Goal: Task Accomplishment & Management: Complete application form

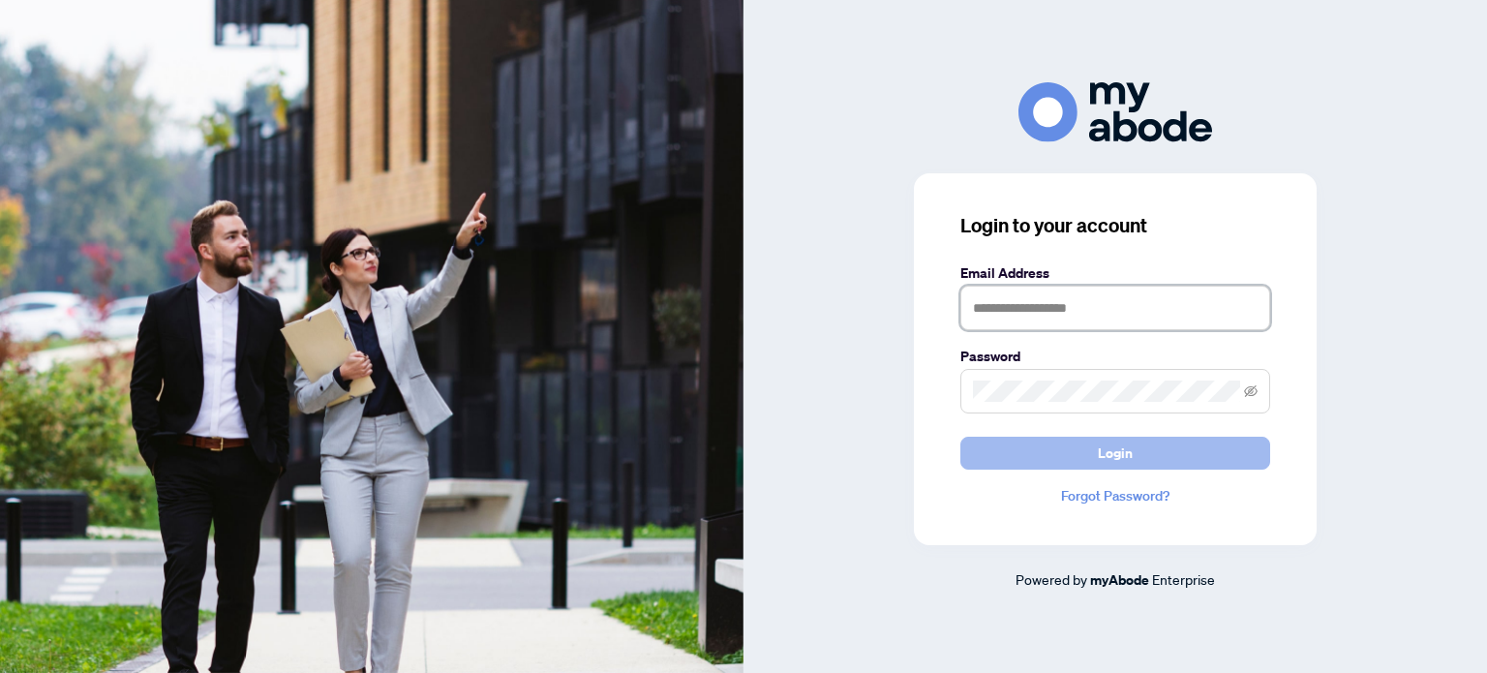
type input "**********"
click at [1130, 442] on span "Login" at bounding box center [1115, 453] width 35 height 31
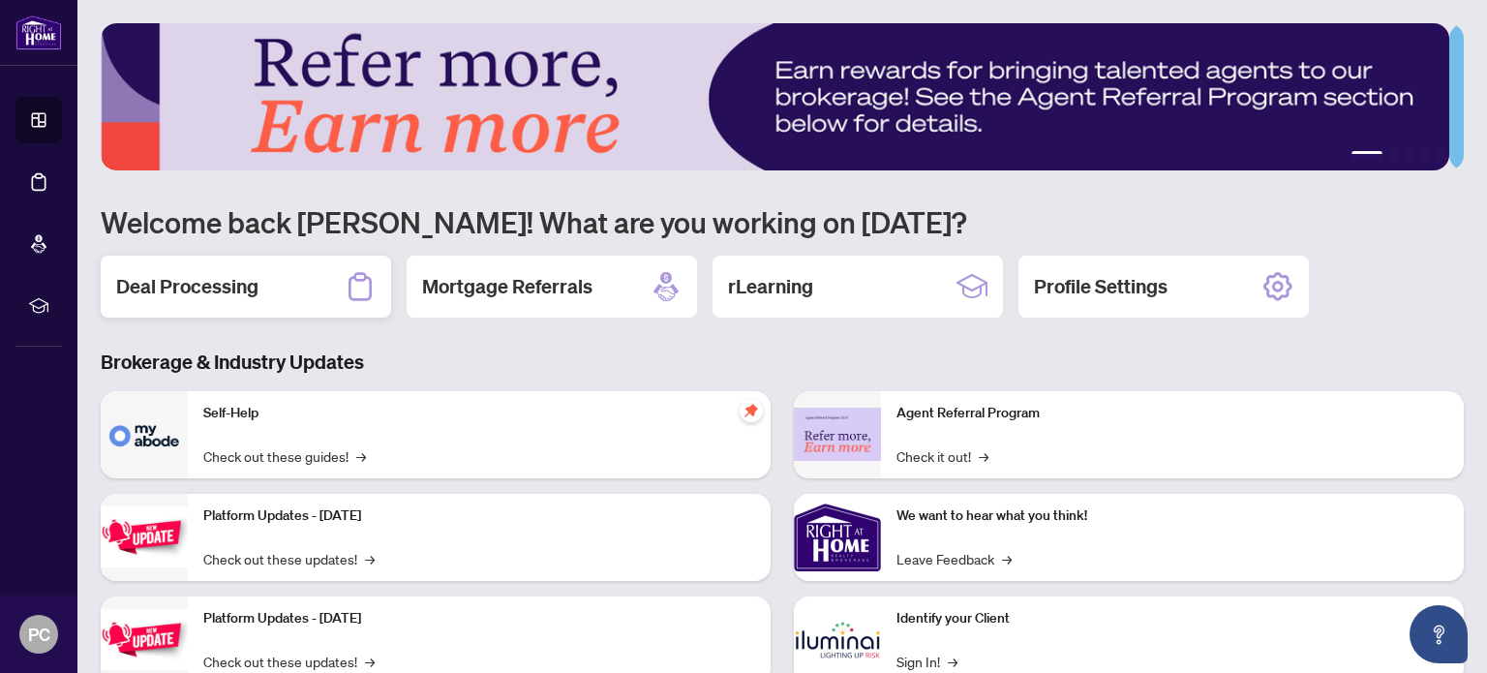
click at [190, 285] on h2 "Deal Processing" at bounding box center [187, 286] width 142 height 27
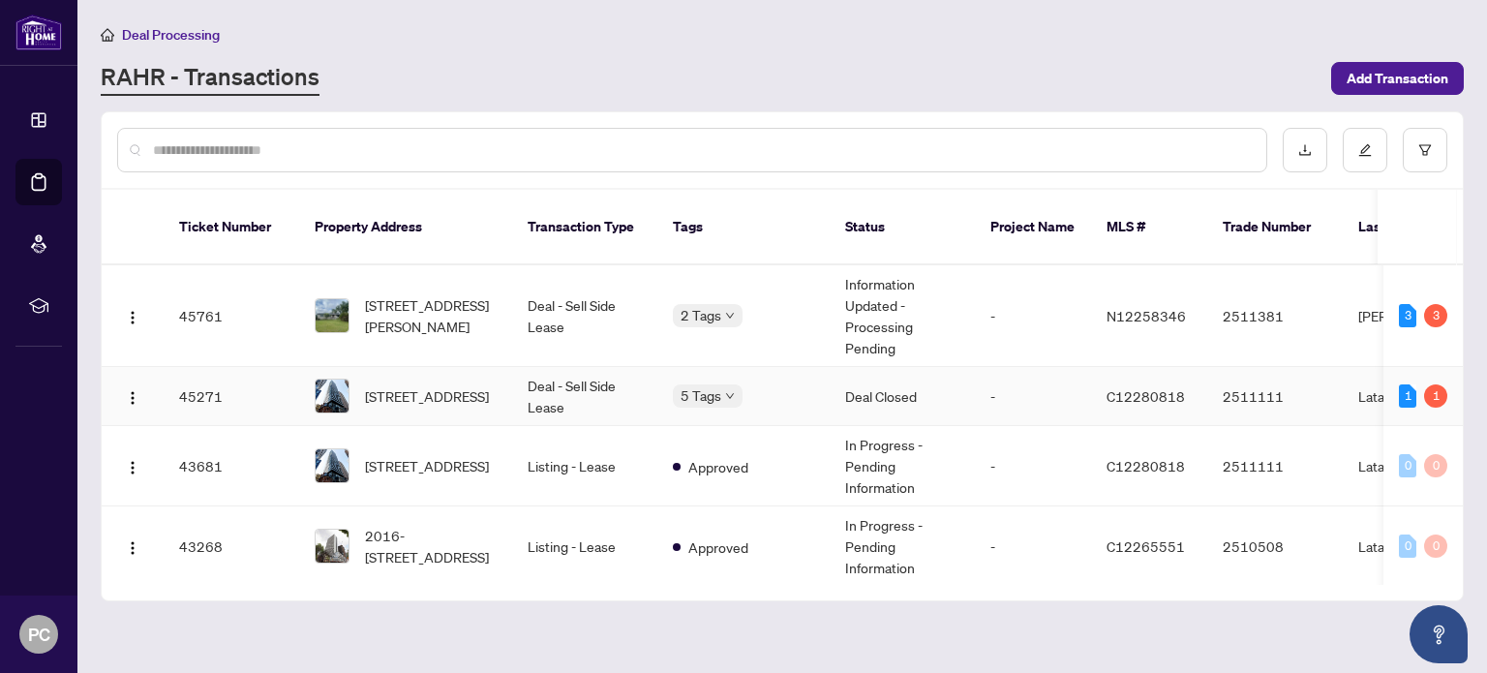
click at [887, 374] on td "Deal Closed" at bounding box center [902, 396] width 145 height 59
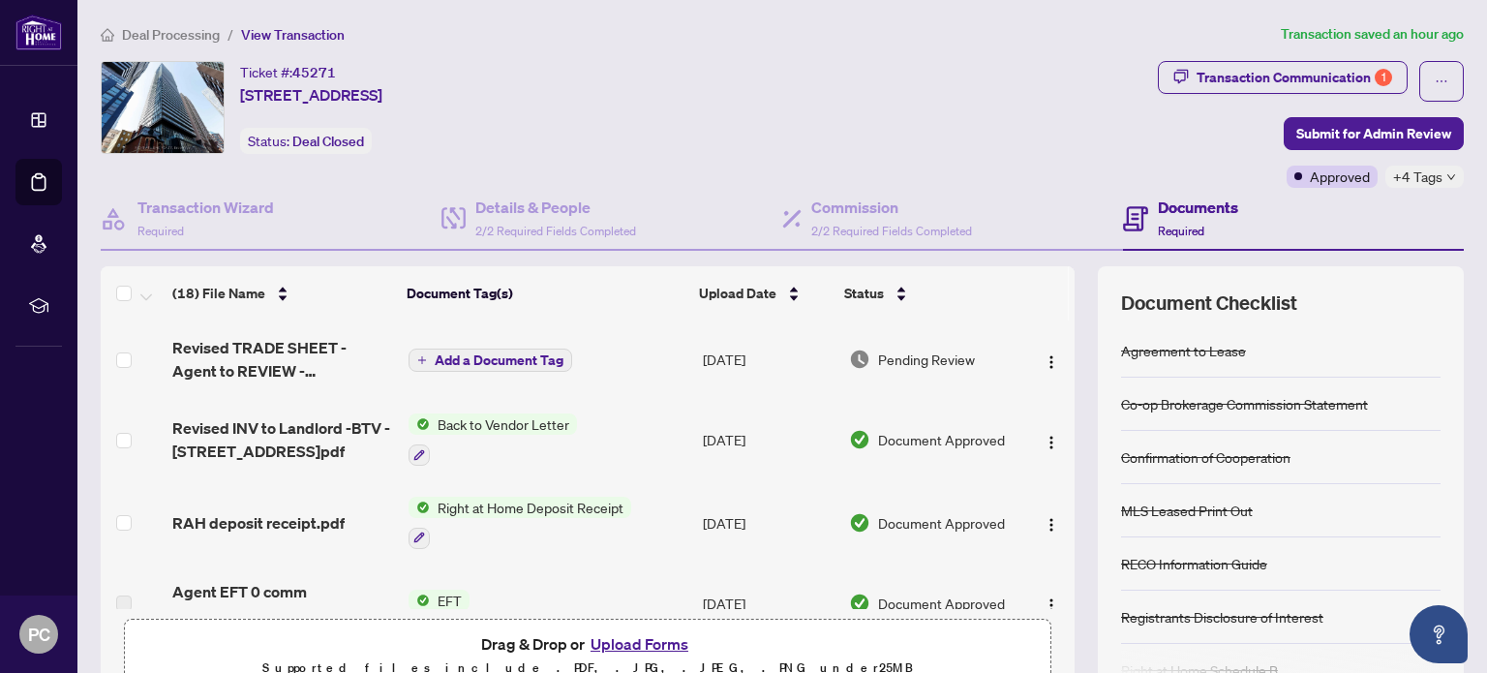
click at [909, 355] on span "Pending Review" at bounding box center [926, 359] width 97 height 21
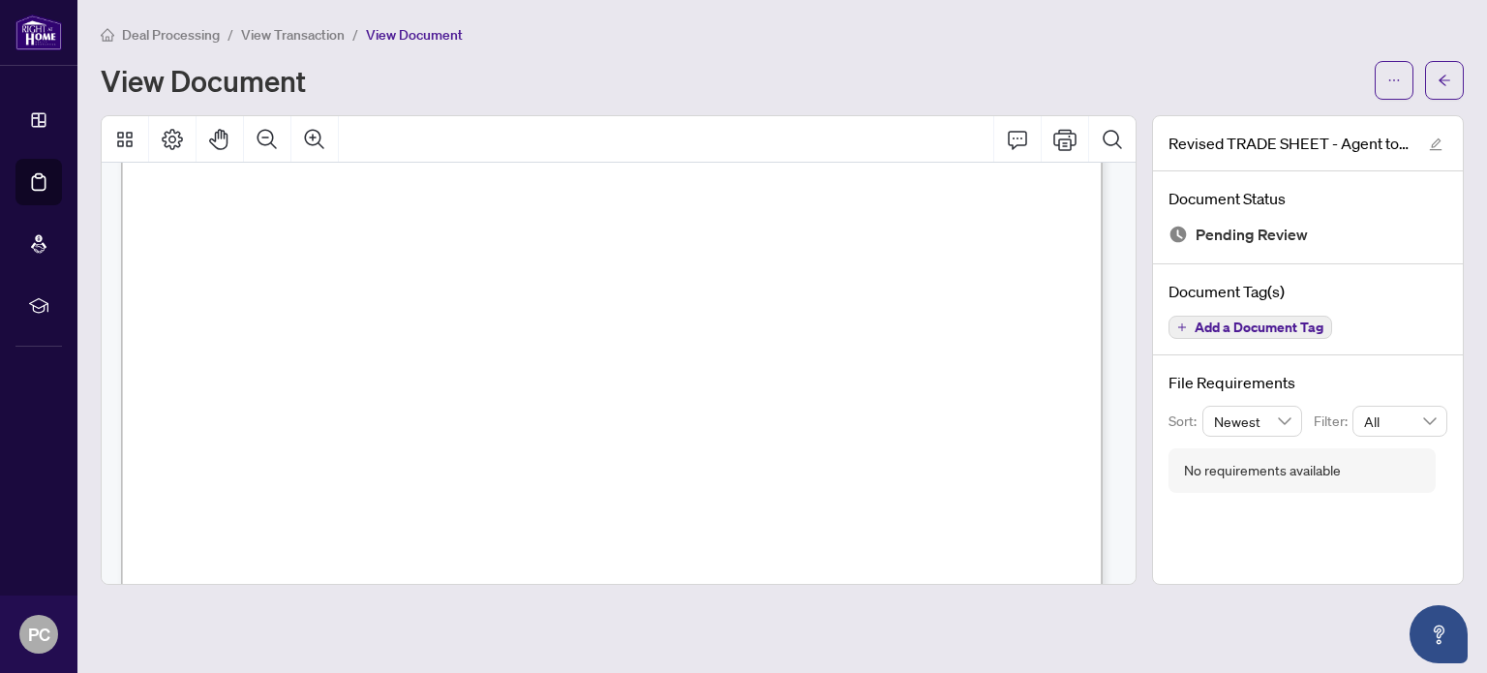
scroll to position [693, 0]
click at [1065, 137] on icon "Print" at bounding box center [1064, 139] width 23 height 23
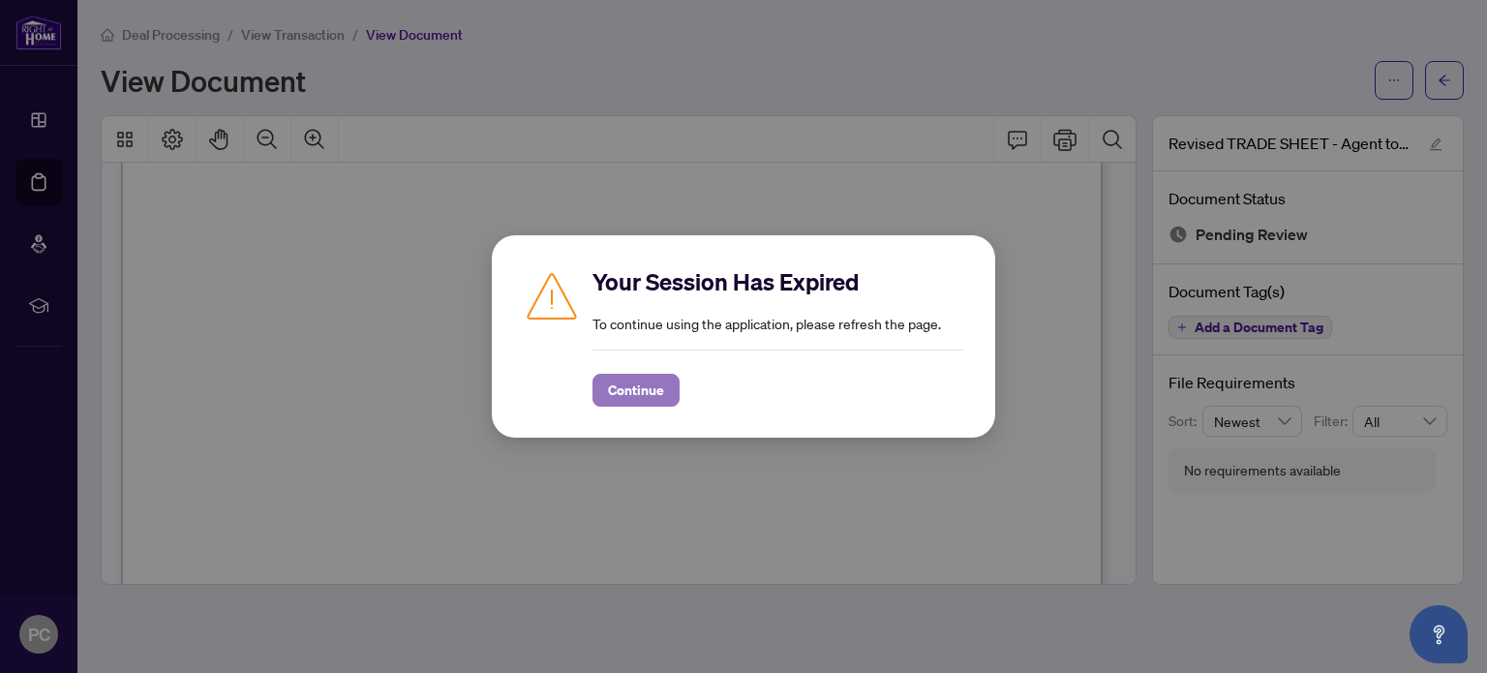
click at [661, 402] on button "Continue" at bounding box center [636, 390] width 87 height 33
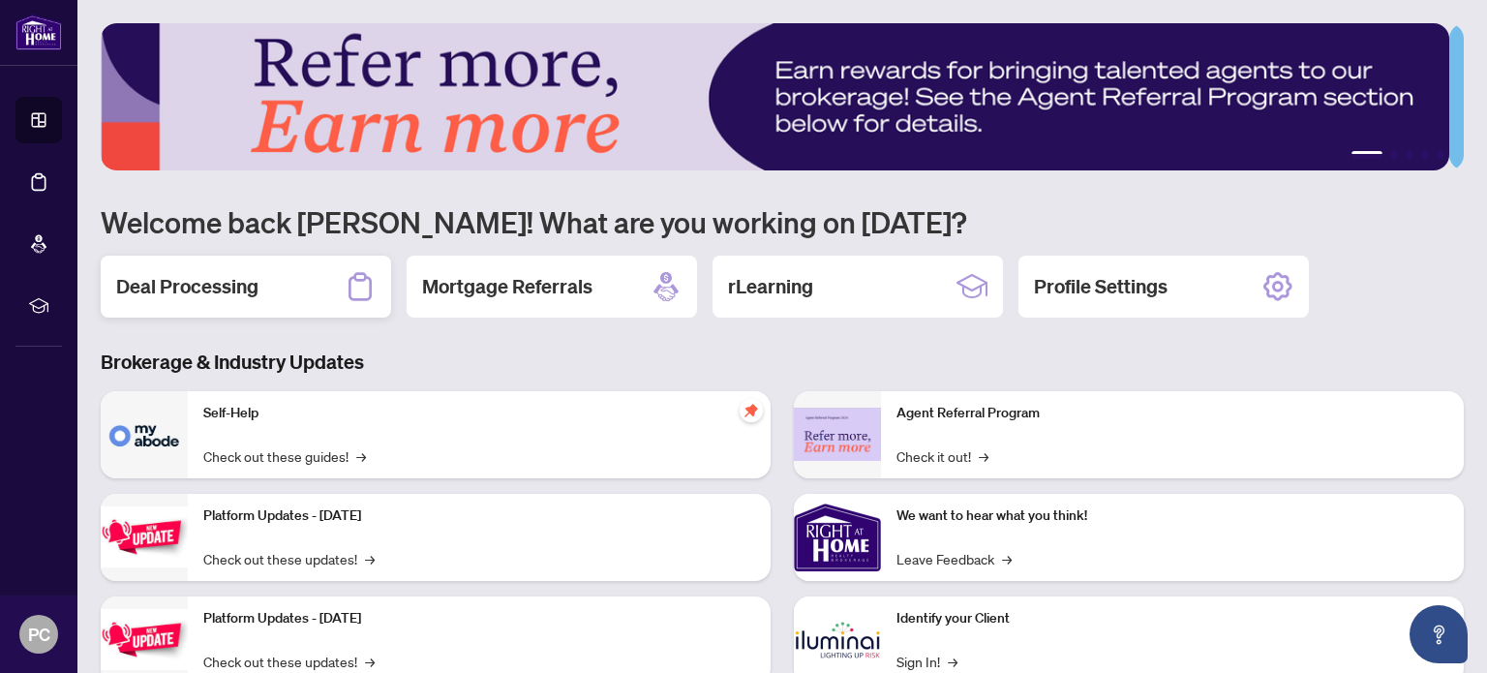
click at [167, 276] on h2 "Deal Processing" at bounding box center [187, 286] width 142 height 27
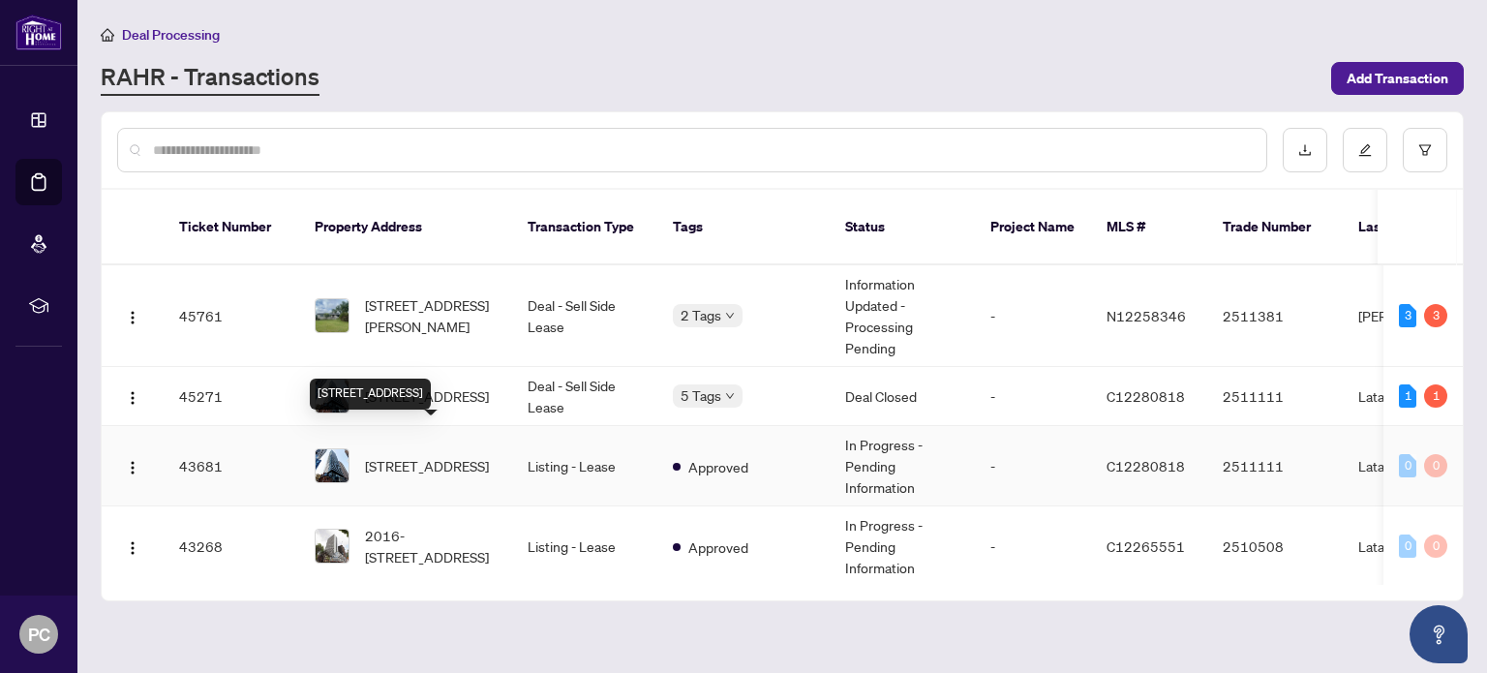
click at [446, 455] on span "[STREET_ADDRESS]" at bounding box center [427, 465] width 124 height 21
click at [604, 388] on td "Deal - Sell Side Lease" at bounding box center [584, 396] width 145 height 59
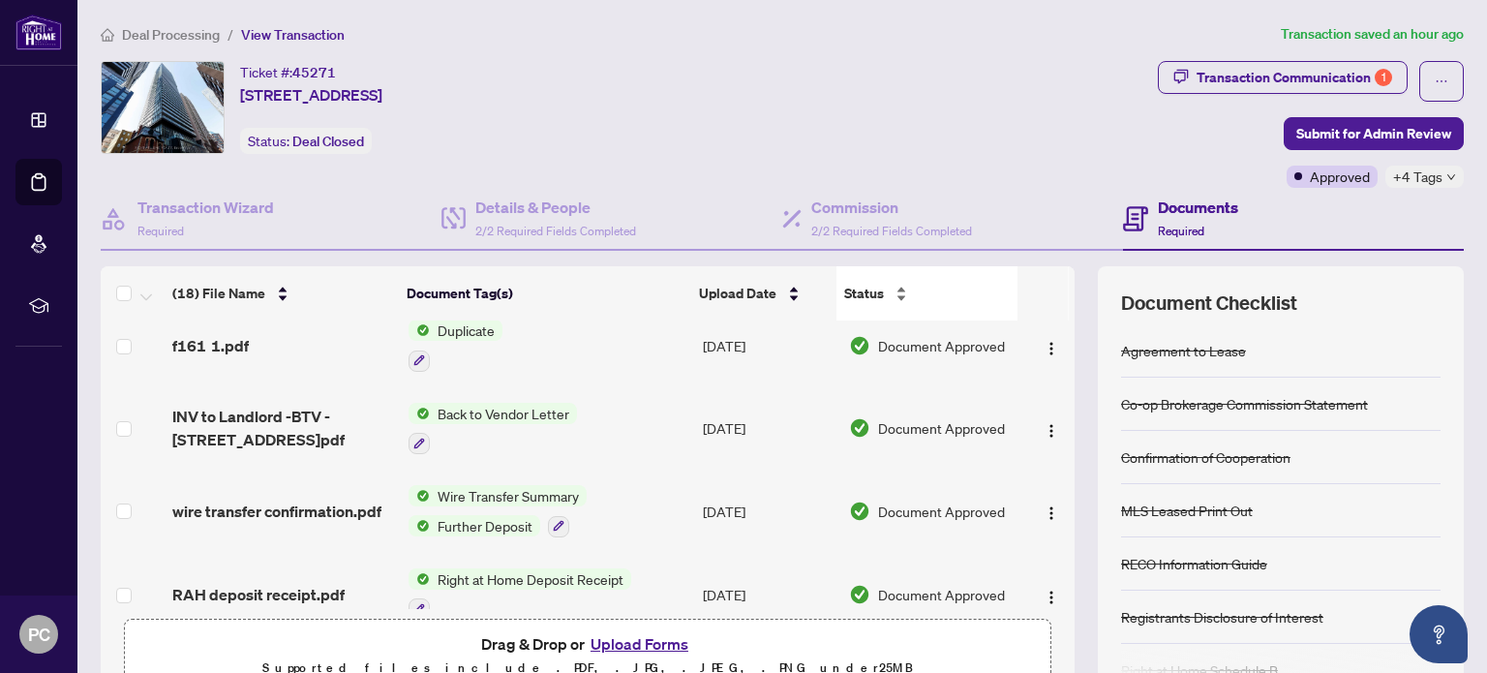
scroll to position [167, 0]
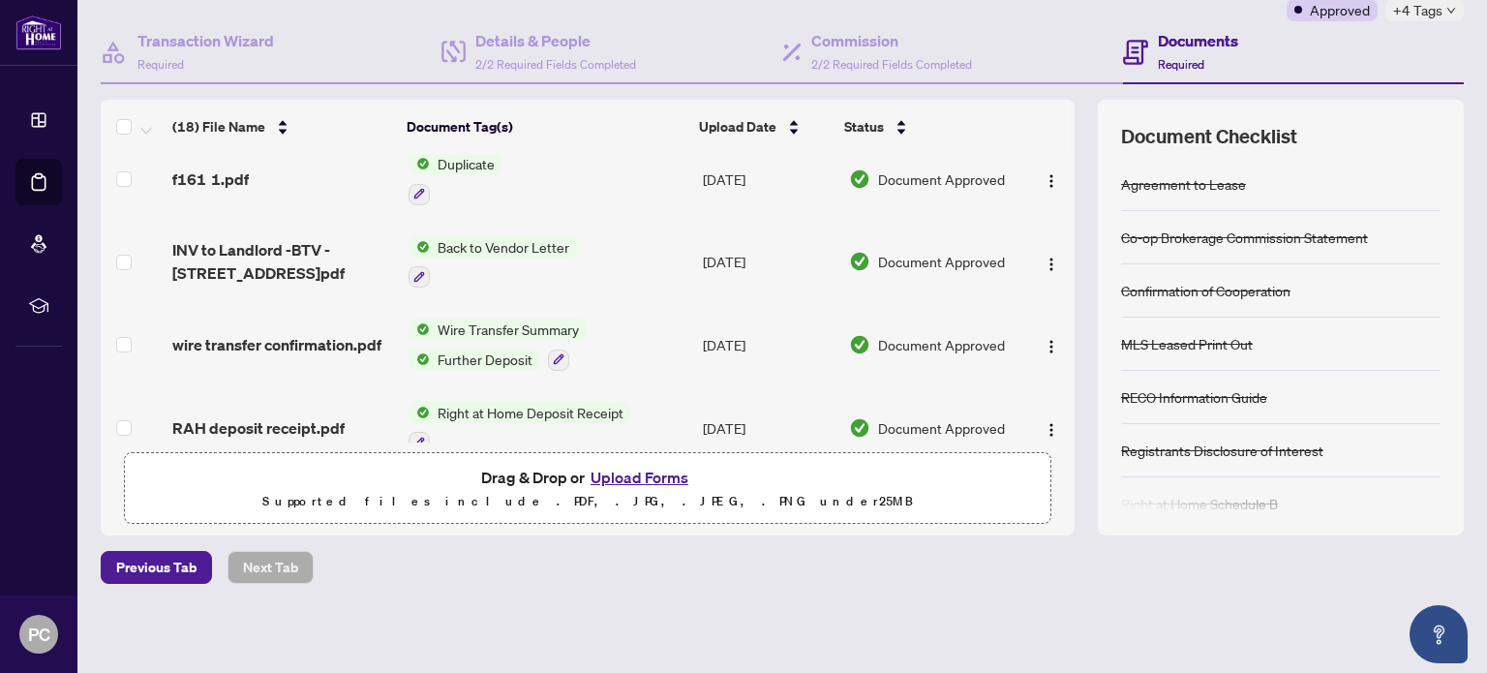
click at [666, 471] on button "Upload Forms" at bounding box center [639, 477] width 109 height 25
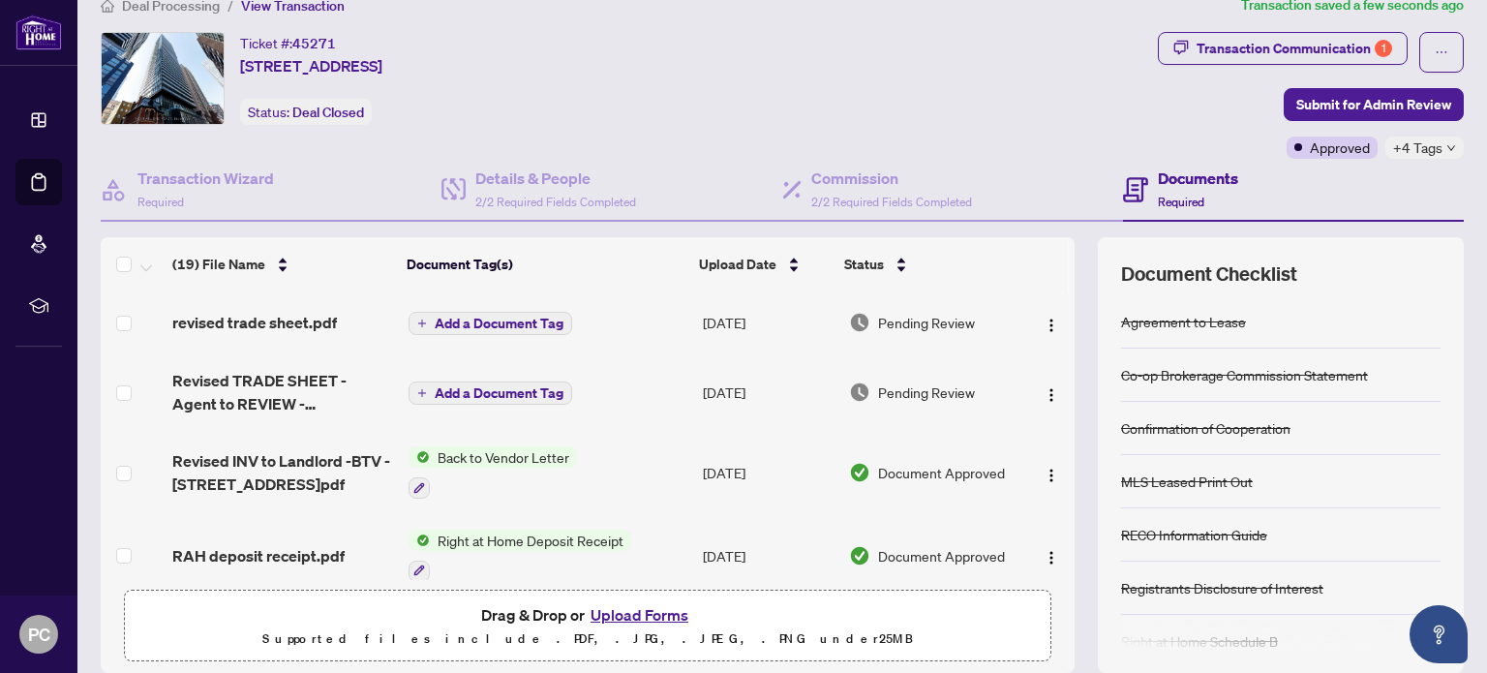
scroll to position [0, 0]
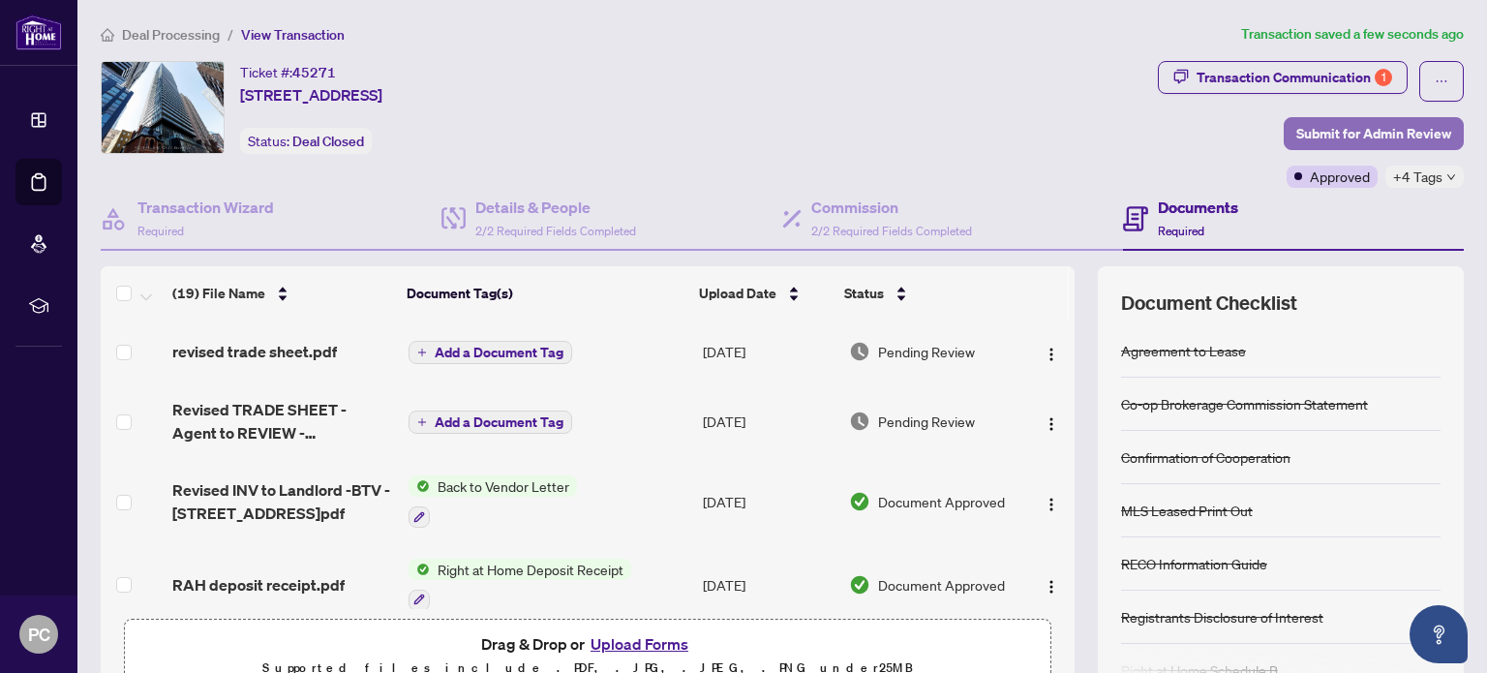
click at [1373, 127] on span "Submit for Admin Review" at bounding box center [1374, 133] width 155 height 31
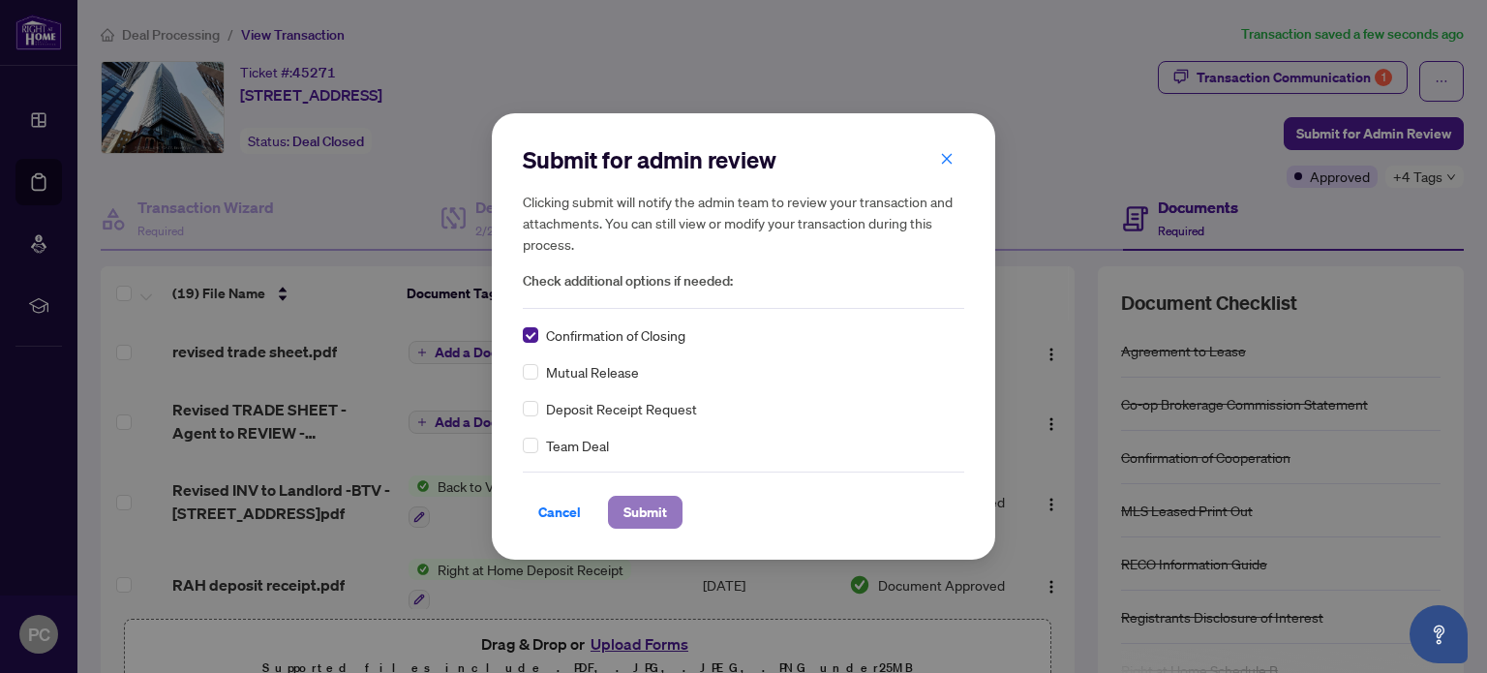
click at [634, 513] on span "Submit" at bounding box center [646, 512] width 44 height 31
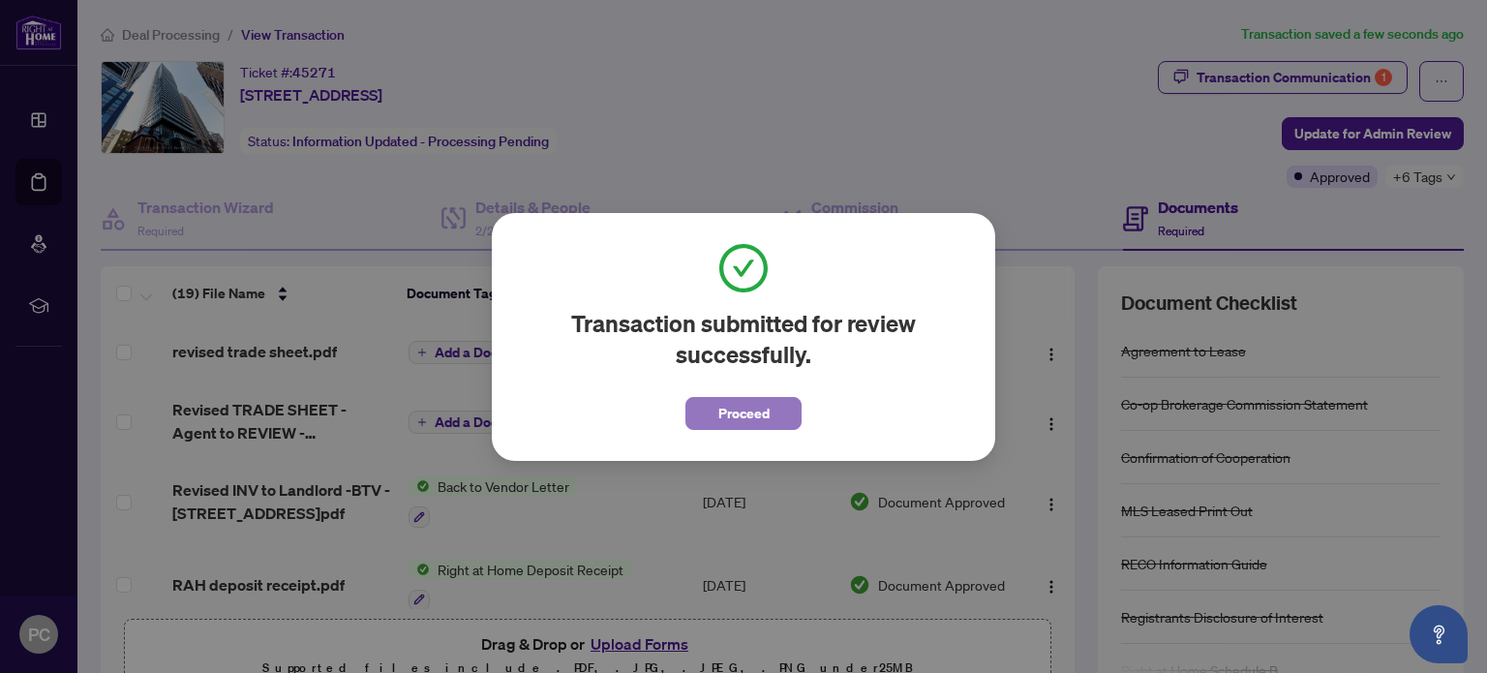
click at [737, 412] on span "Proceed" at bounding box center [743, 413] width 51 height 31
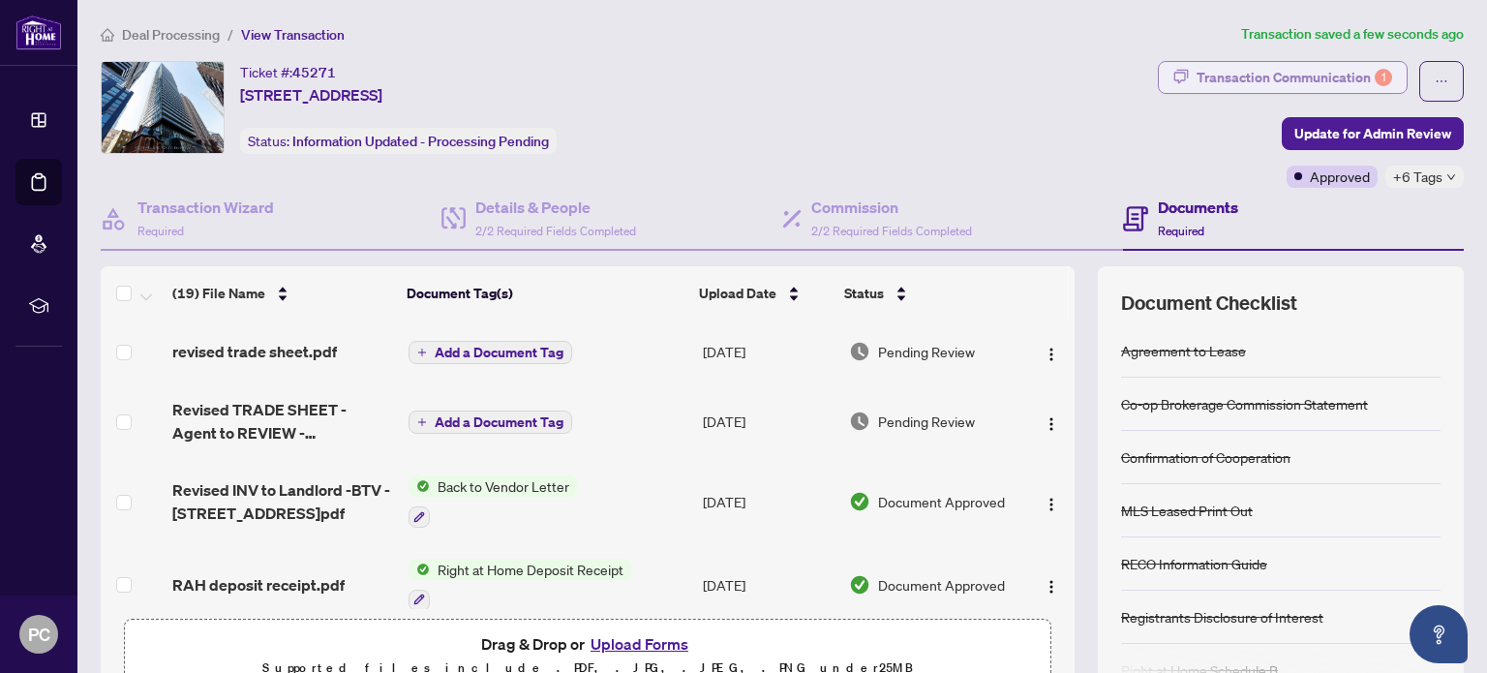
click at [1327, 68] on div "Transaction Communication 1" at bounding box center [1295, 77] width 196 height 31
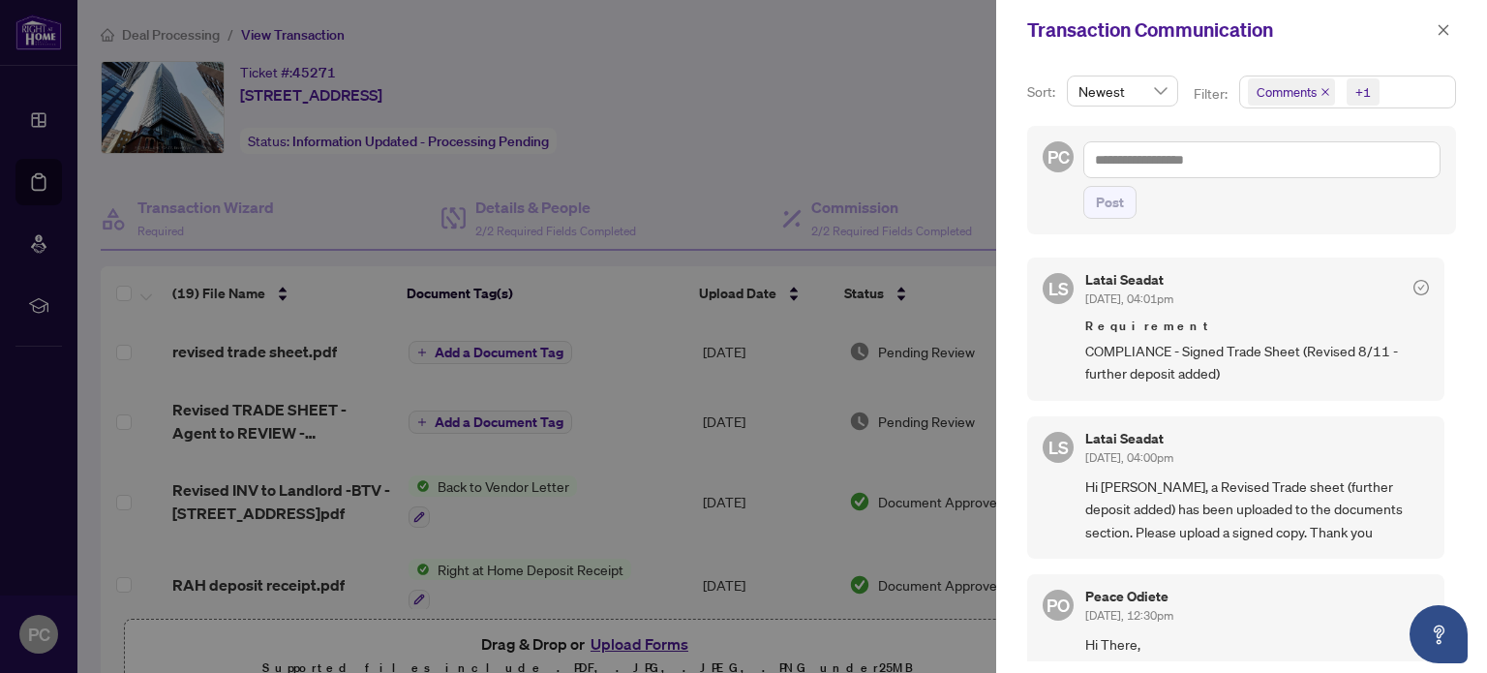
click at [823, 121] on div at bounding box center [743, 336] width 1487 height 673
click at [1446, 31] on icon "close" at bounding box center [1444, 29] width 11 height 11
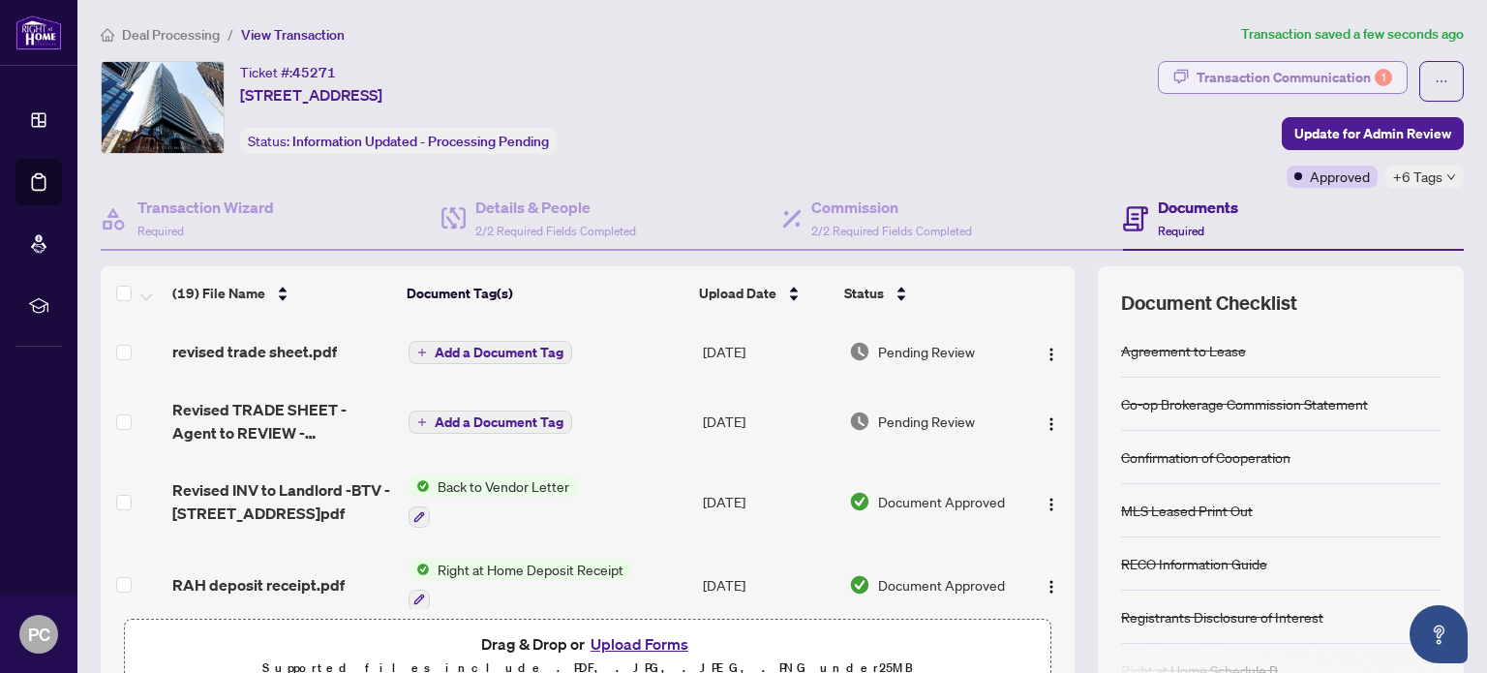
click at [1319, 78] on div "Transaction Communication 1" at bounding box center [1295, 77] width 196 height 31
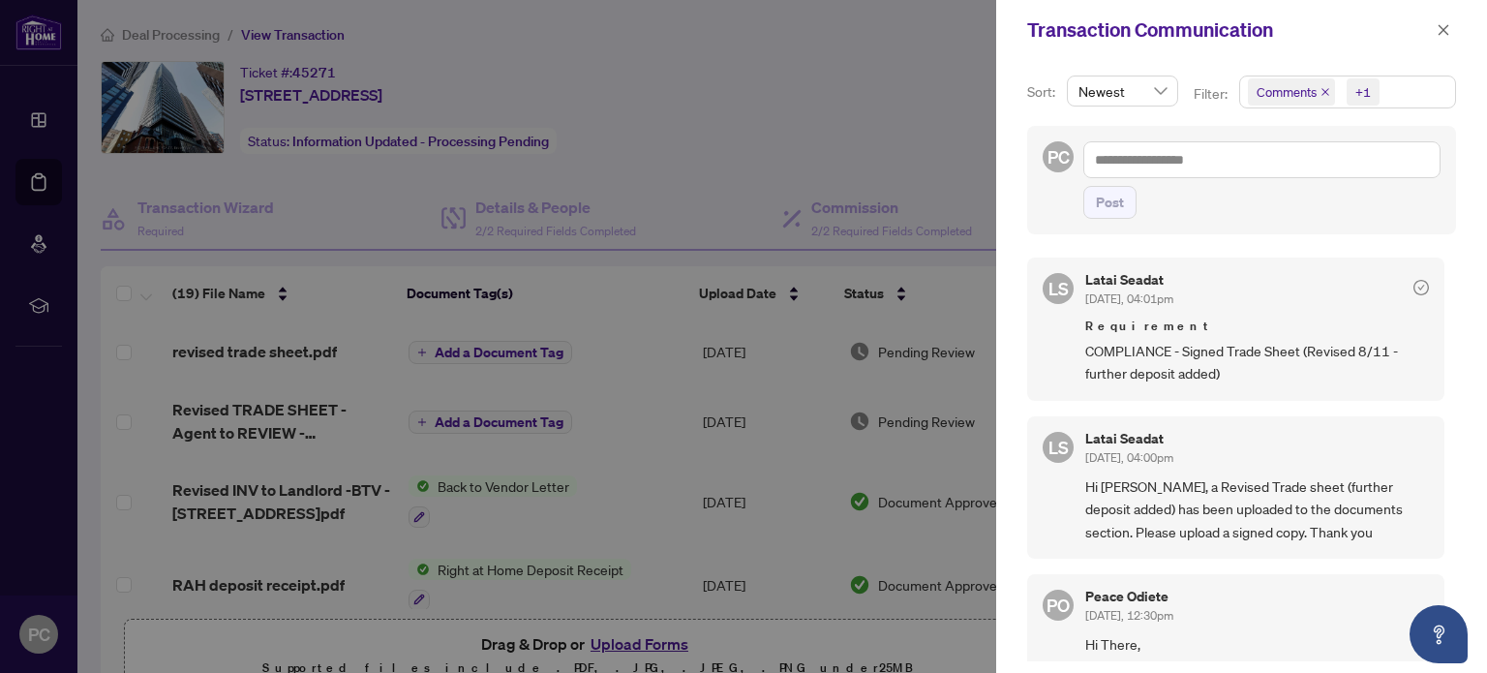
click at [754, 164] on div at bounding box center [743, 336] width 1487 height 673
click at [1442, 26] on icon "close" at bounding box center [1444, 30] width 14 height 14
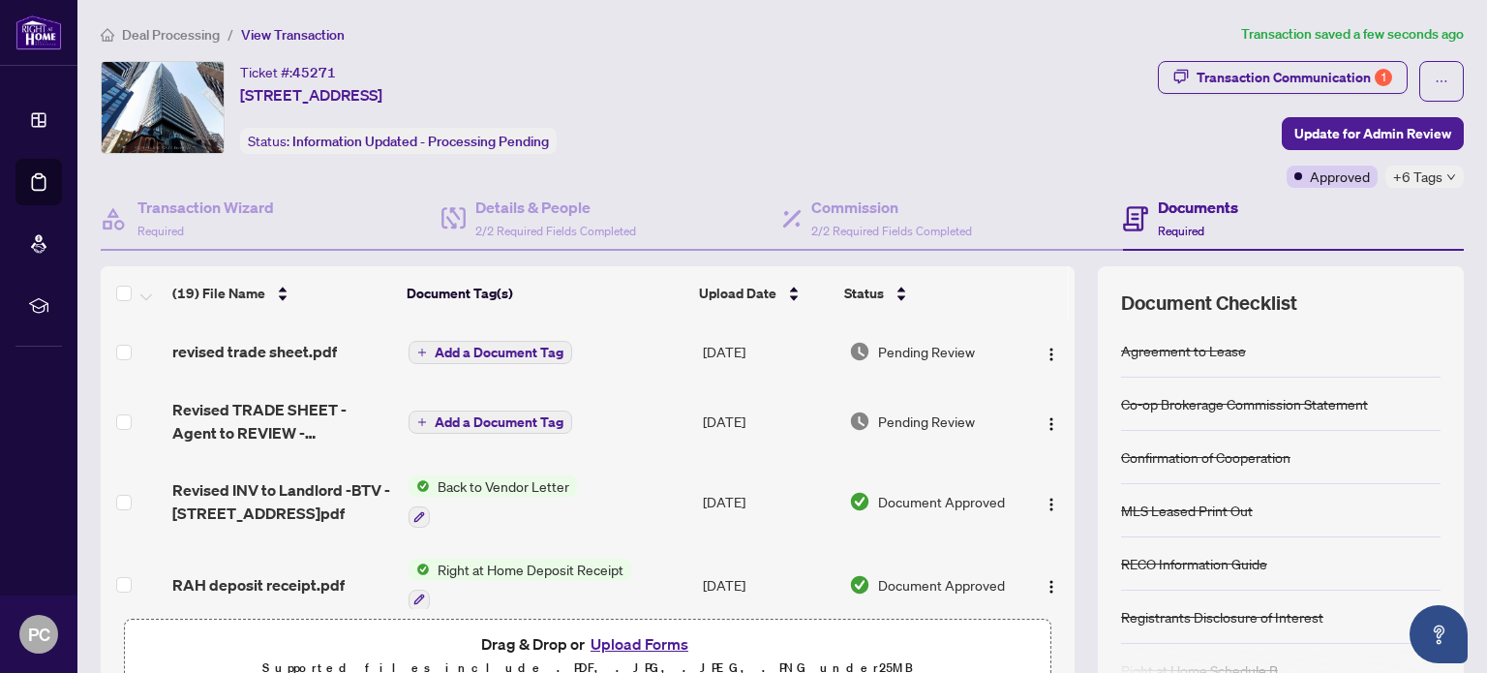
click at [175, 29] on span "Deal Processing" at bounding box center [171, 34] width 98 height 17
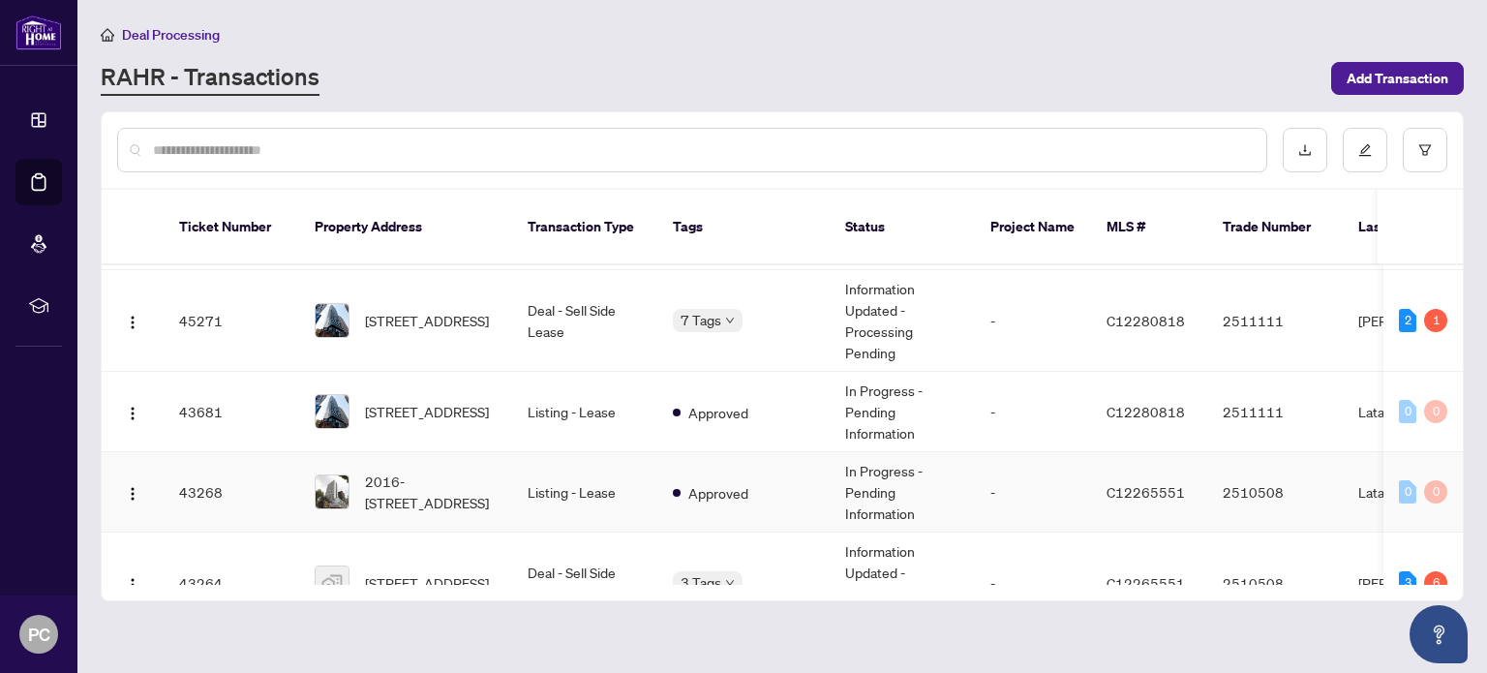
scroll to position [194, 0]
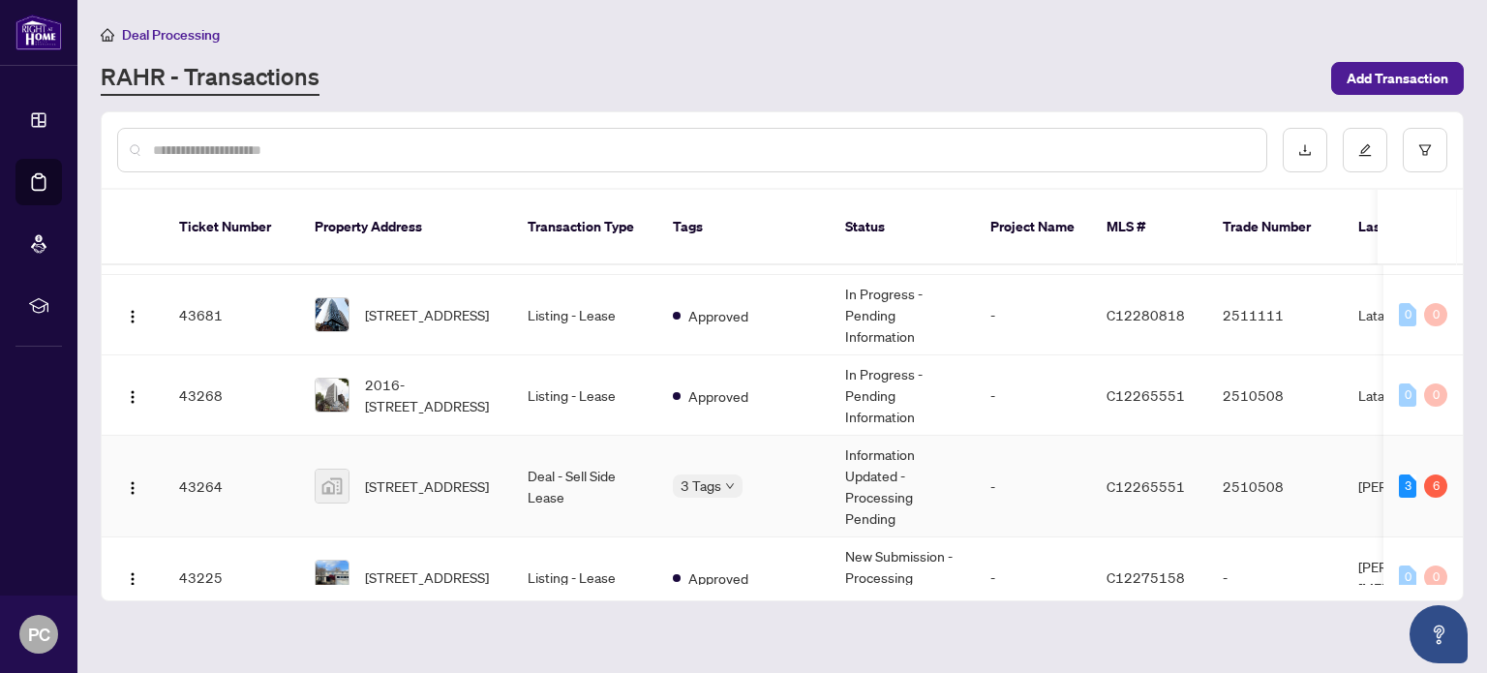
click at [511, 464] on td "[STREET_ADDRESS]" at bounding box center [405, 487] width 213 height 102
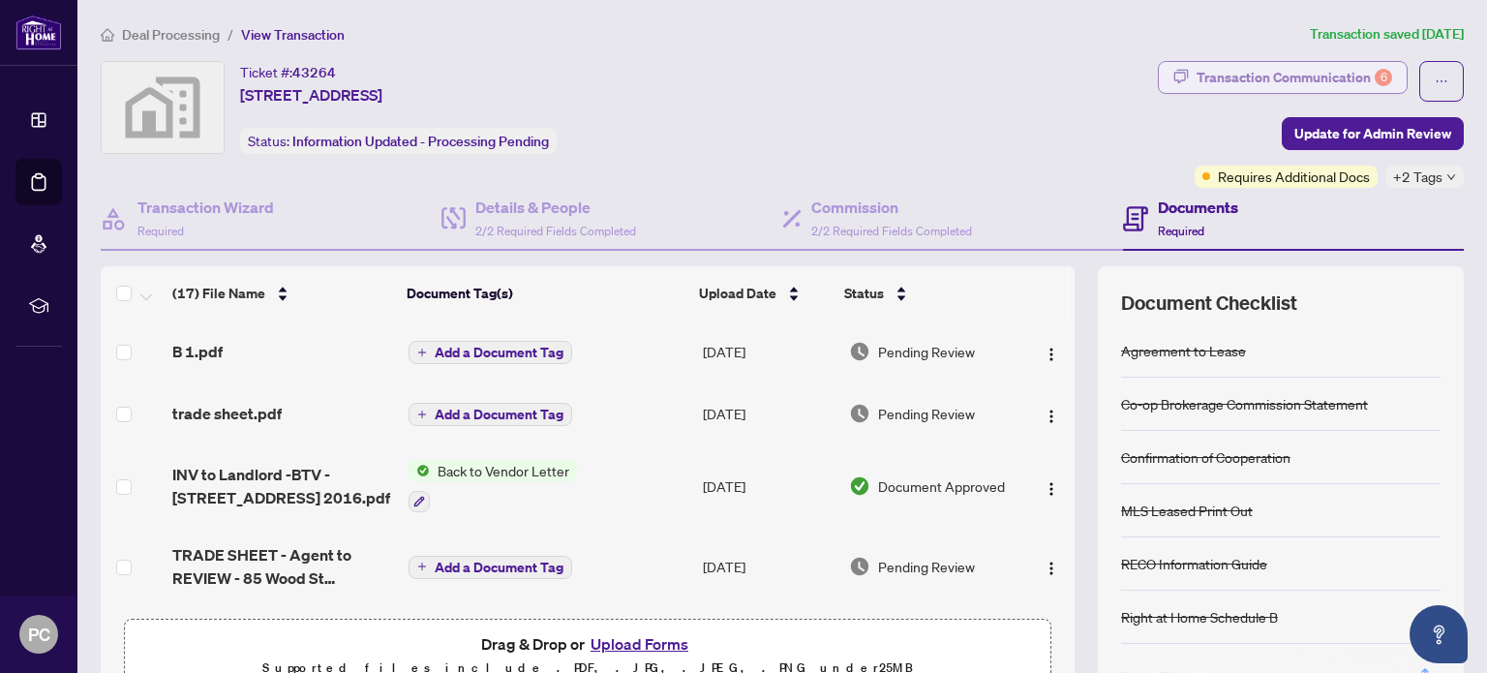
click at [1309, 70] on div "Transaction Communication 6" at bounding box center [1295, 77] width 196 height 31
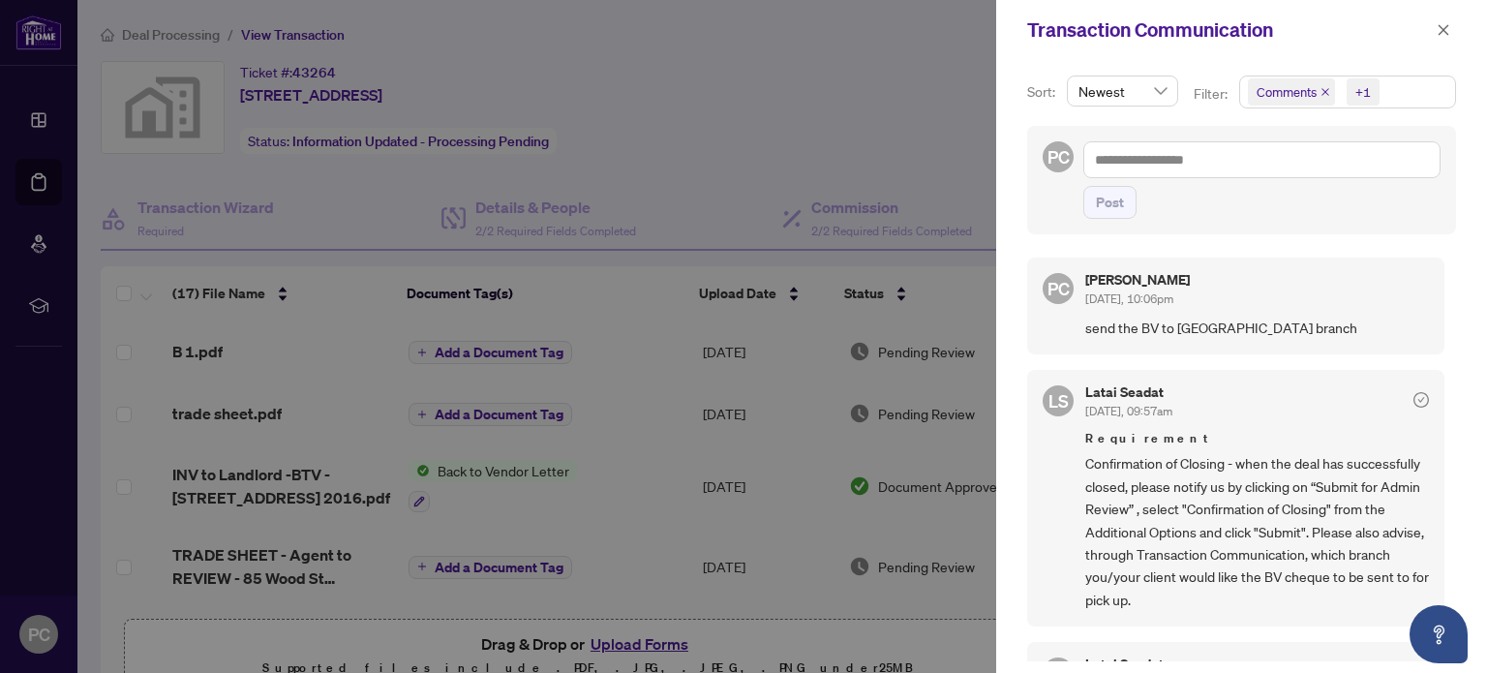
click at [894, 65] on div at bounding box center [743, 336] width 1487 height 673
click at [1445, 28] on icon "close" at bounding box center [1444, 29] width 11 height 11
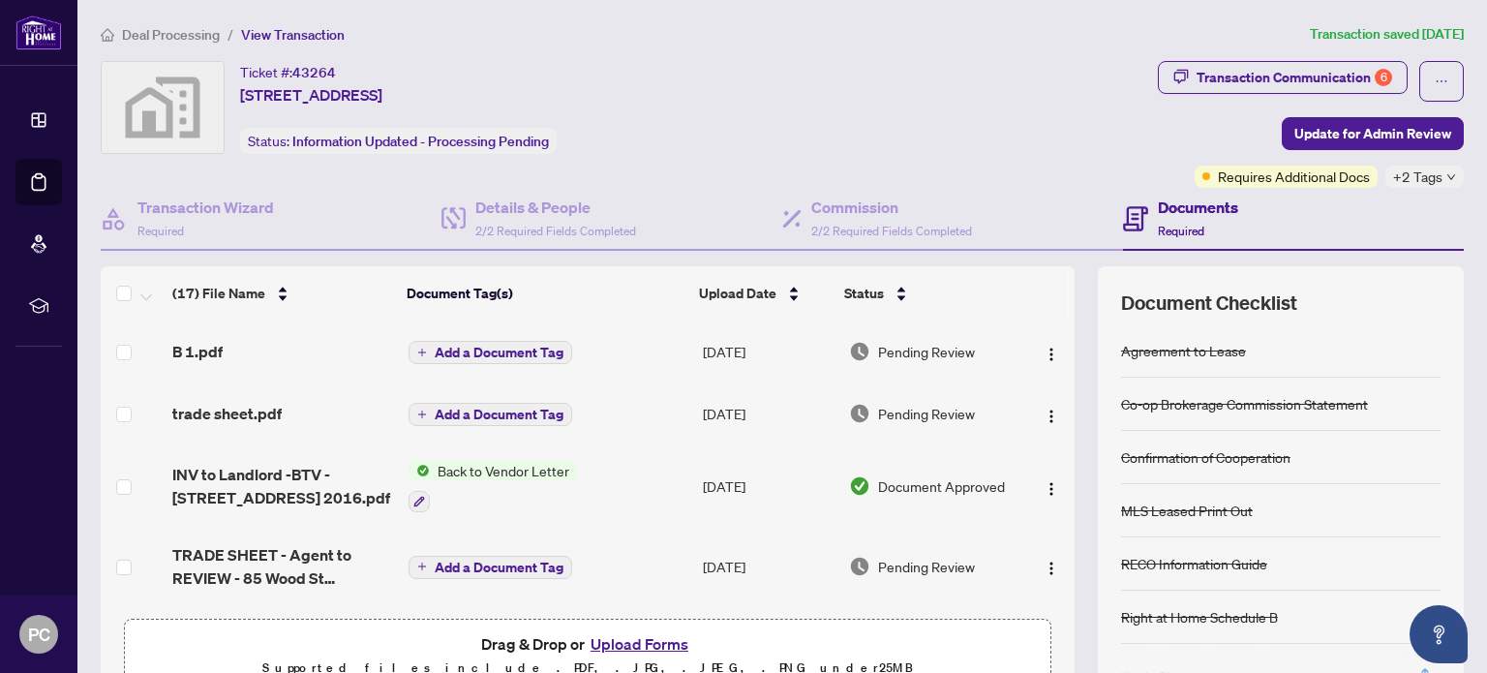
click at [851, 80] on div "Ticket #: 43264 [STREET_ADDRESS] Status: Information Updated - Processing Pendi…" at bounding box center [626, 107] width 1050 height 93
